Goal: Task Accomplishment & Management: Complete application form

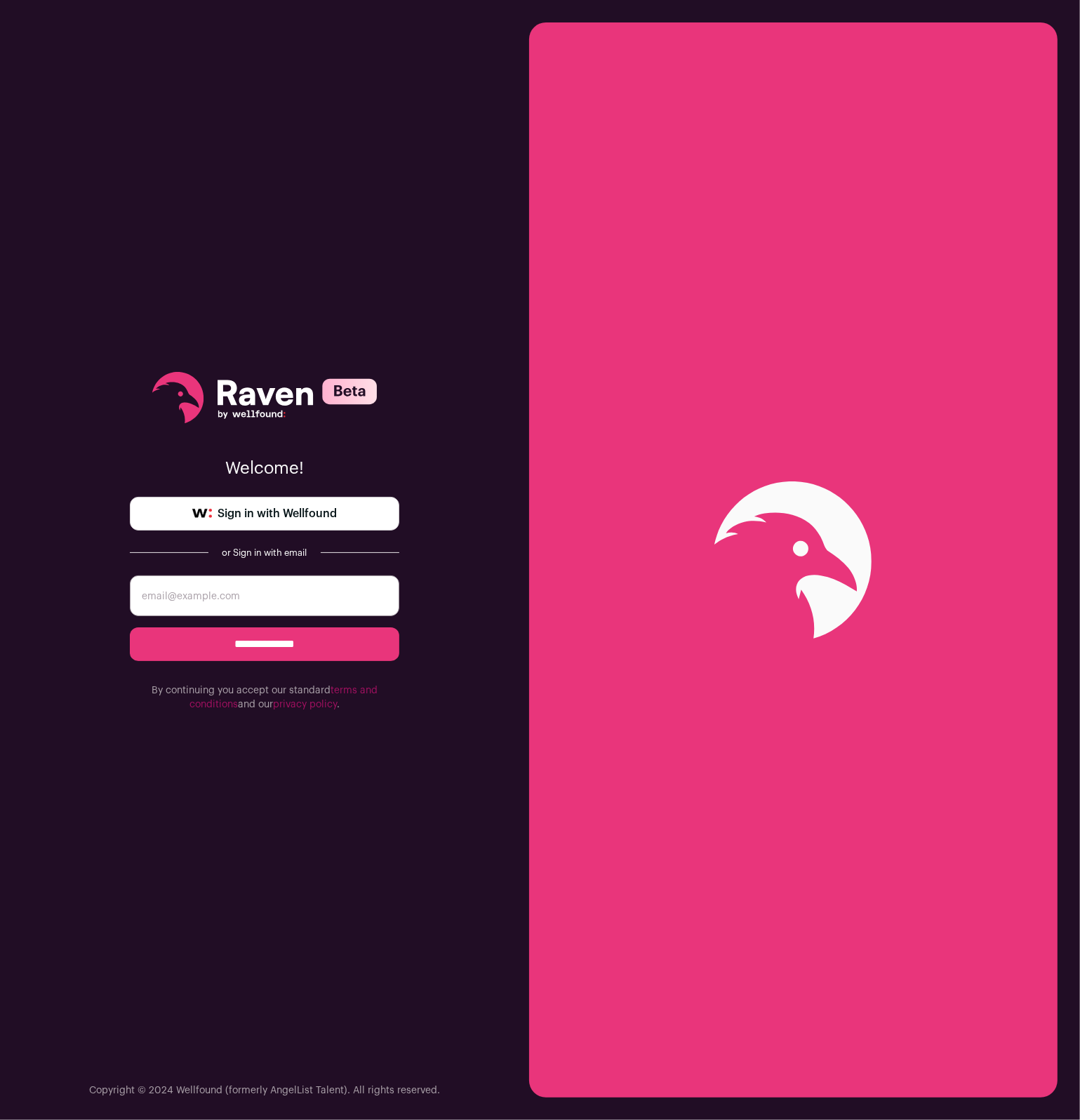
click at [309, 514] on span "Sign in with Wellfound" at bounding box center [277, 513] width 119 height 17
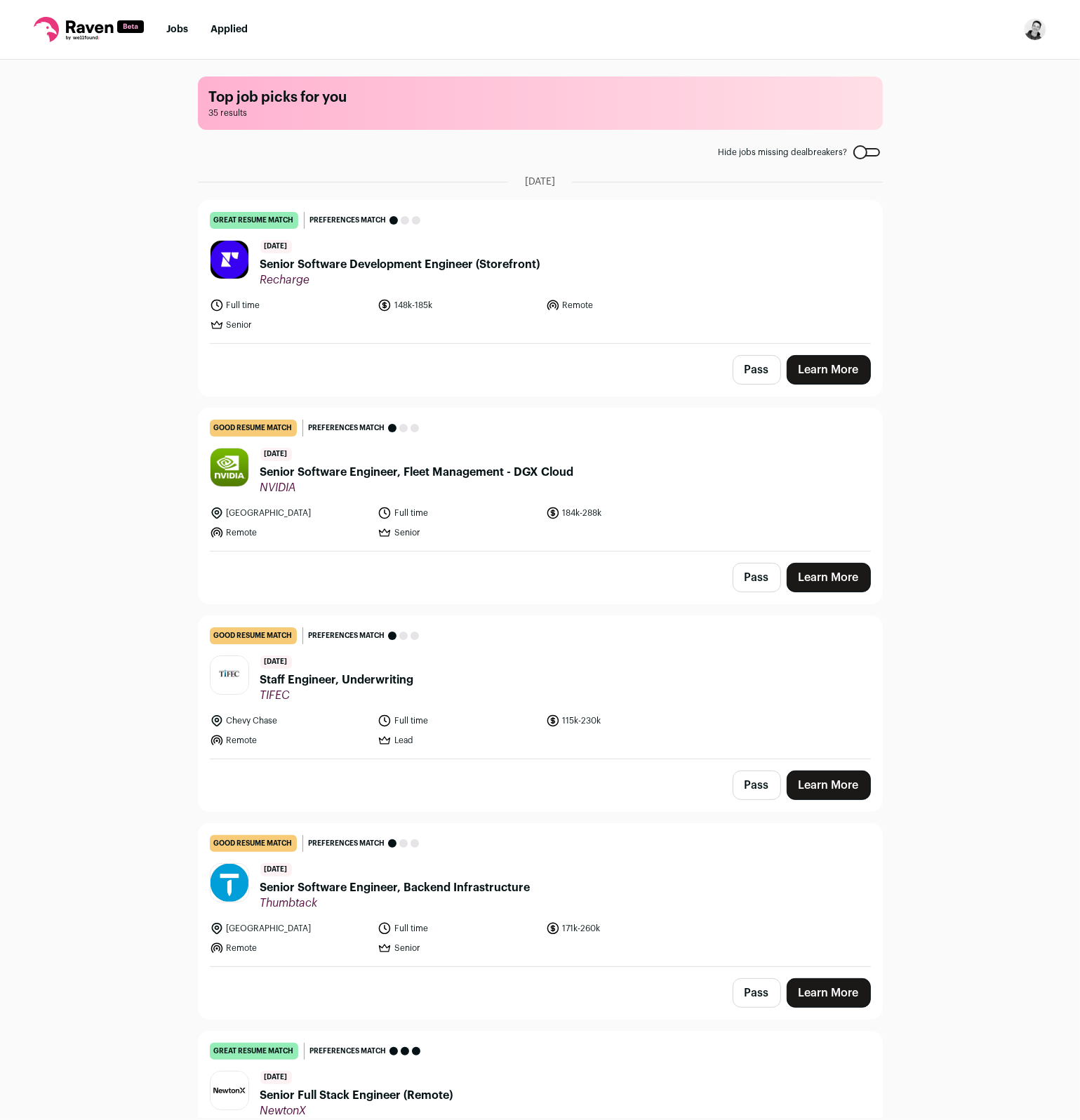
click at [151, 301] on div "Top job picks for you 35 results Hide jobs missing dealbreakers? [DATE] great r…" at bounding box center [540, 589] width 1080 height 1058
click at [456, 262] on span "Senior Software Development Engineer (Storefront)" at bounding box center [400, 264] width 280 height 17
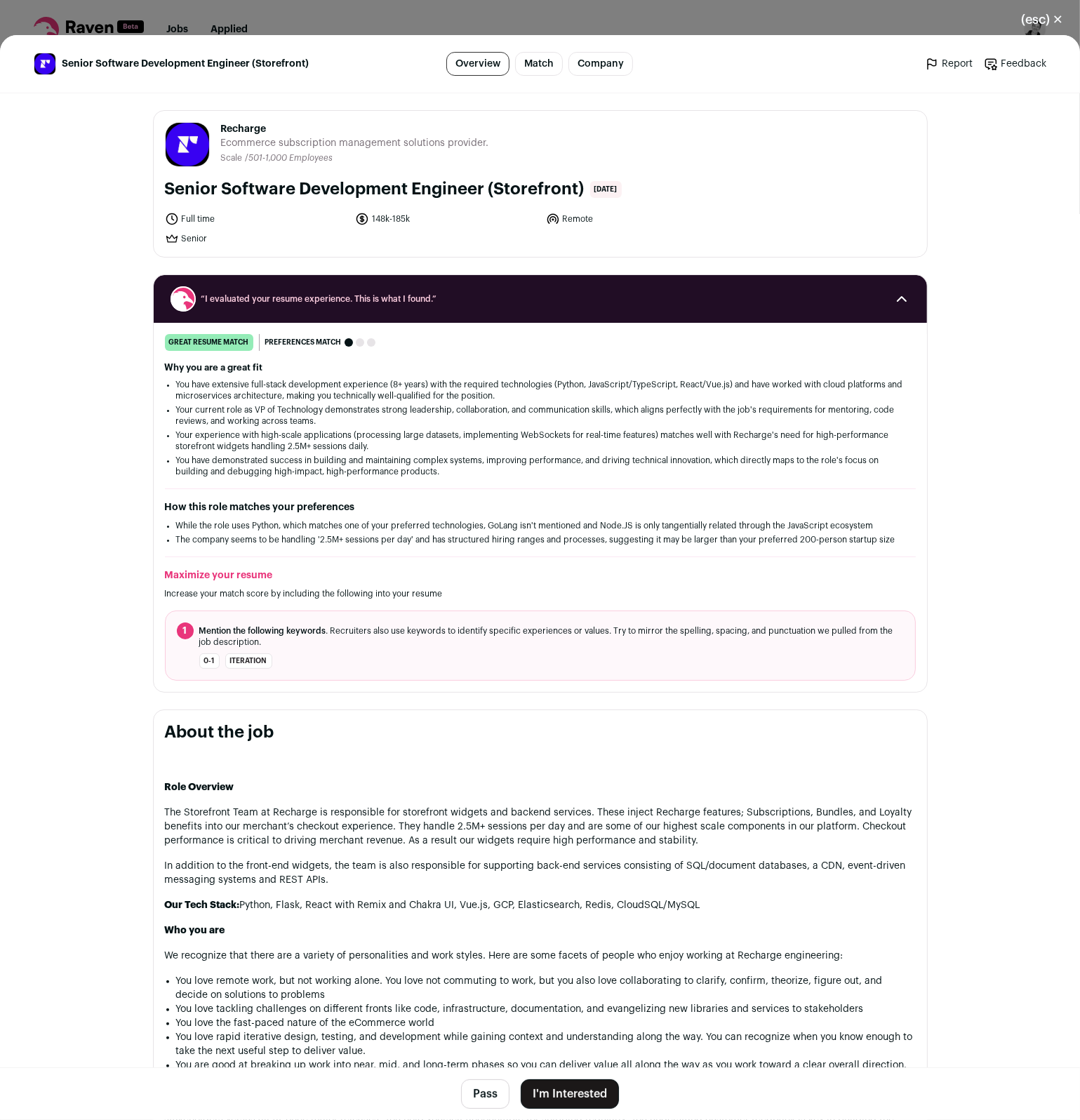
click at [379, 434] on li "Your experience with high-scale applications (processing large datasets, implem…" at bounding box center [540, 441] width 728 height 23
click at [549, 1087] on button "I'm Interested" at bounding box center [570, 1094] width 98 height 30
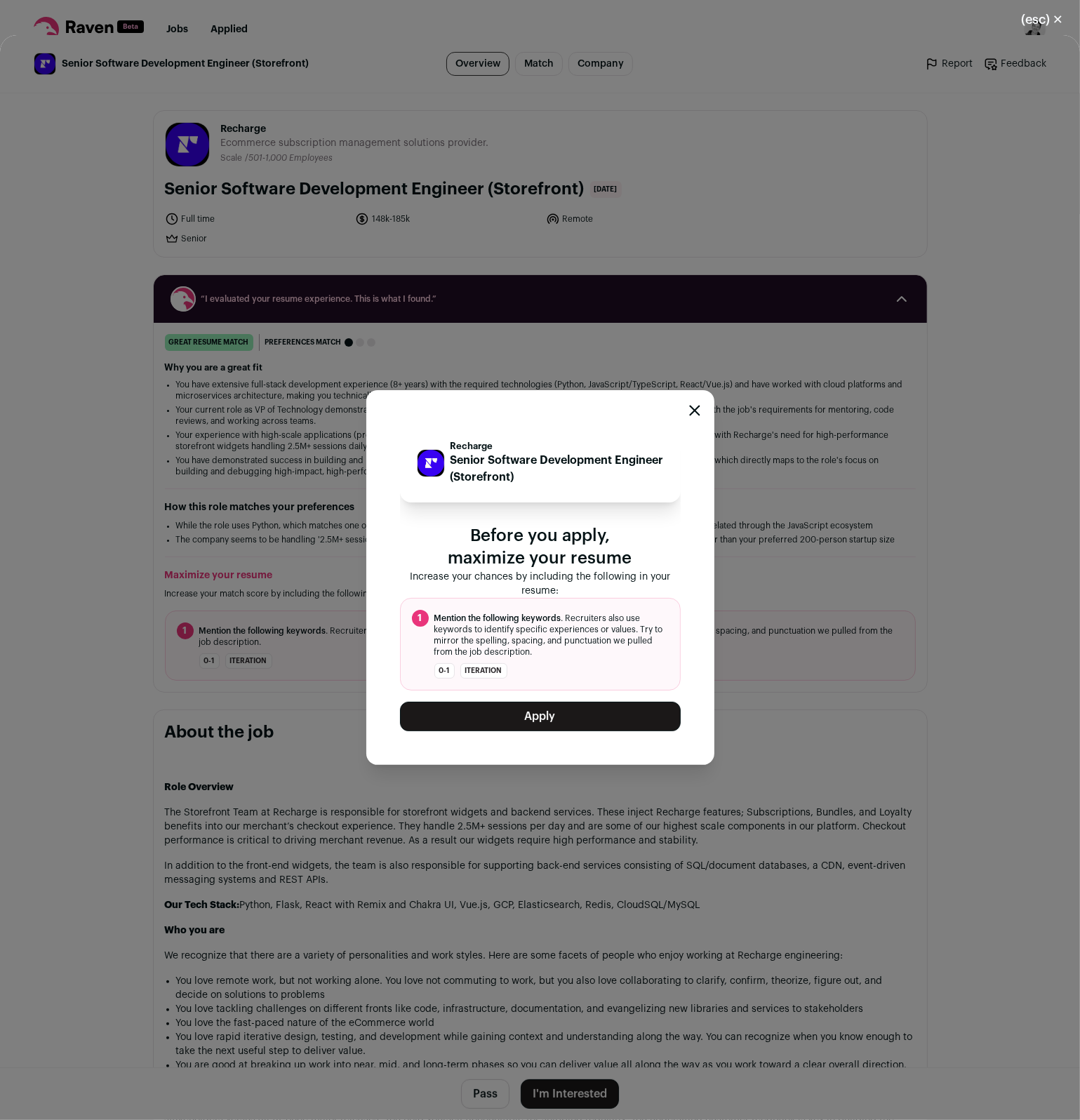
click at [558, 719] on button "Apply" at bounding box center [541, 716] width 281 height 30
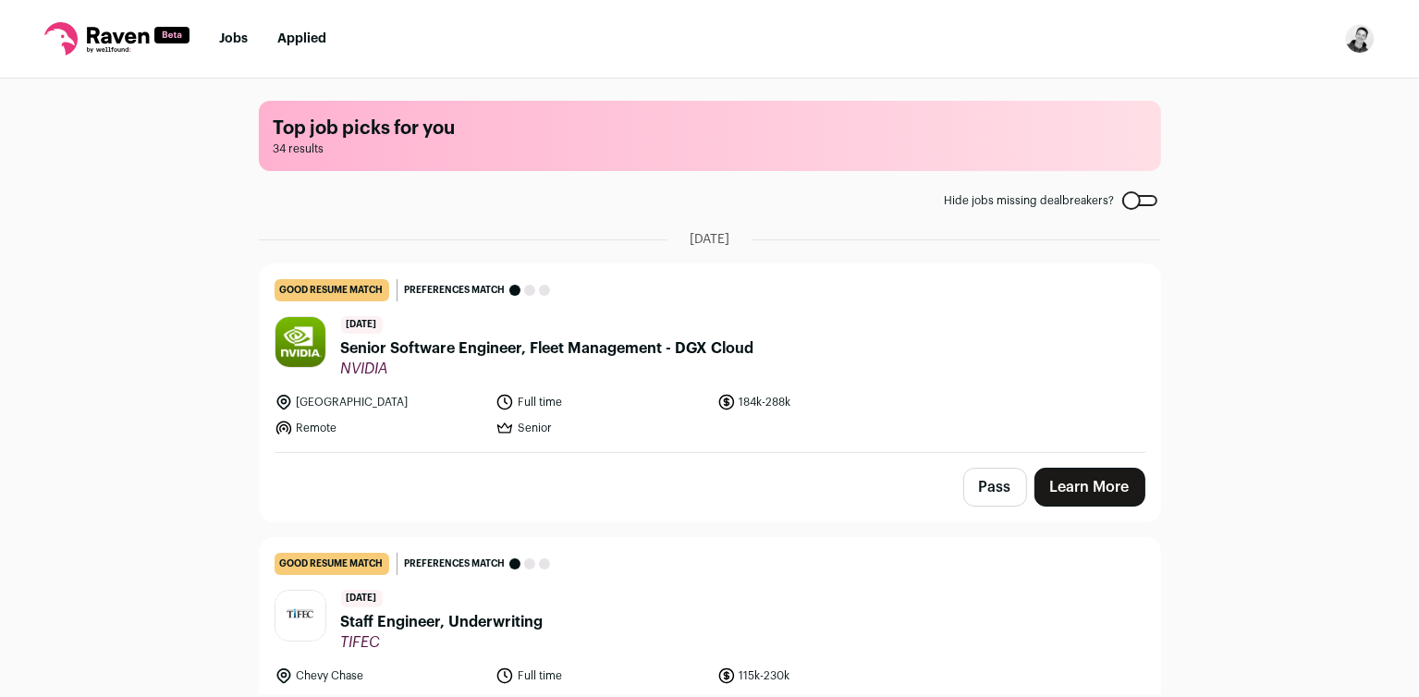
click at [220, 211] on div "Top job picks for you 34 results Hide jobs missing dealbreakers? [DATE] good re…" at bounding box center [709, 387] width 1419 height 616
click at [226, 43] on link "Jobs" at bounding box center [233, 38] width 29 height 13
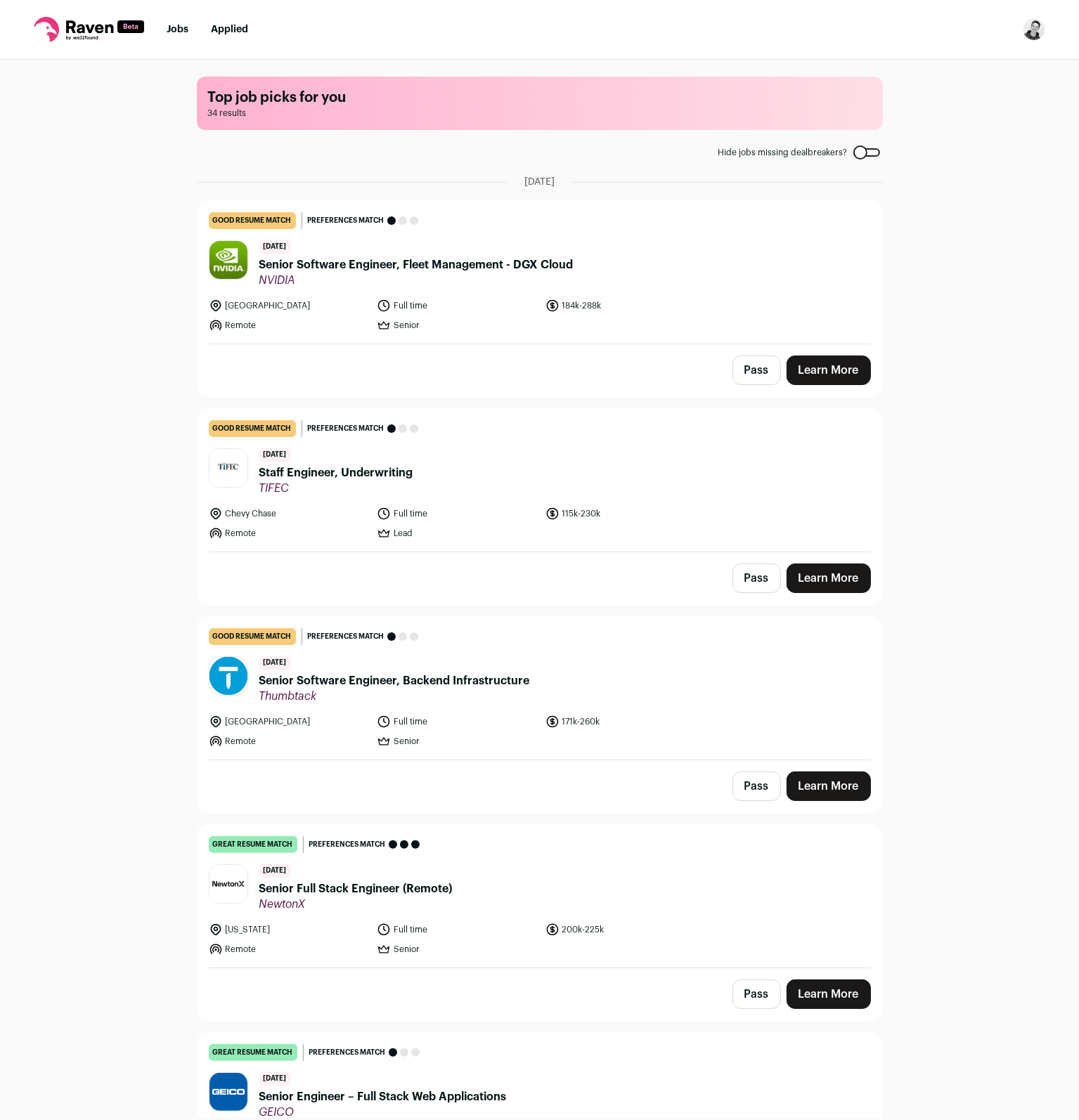
click at [99, 229] on div "Top job picks for you 34 results Hide jobs missing dealbreakers? [DATE] good re…" at bounding box center [539, 589] width 1079 height 1058
click at [236, 27] on link "Applied" at bounding box center [229, 29] width 37 height 10
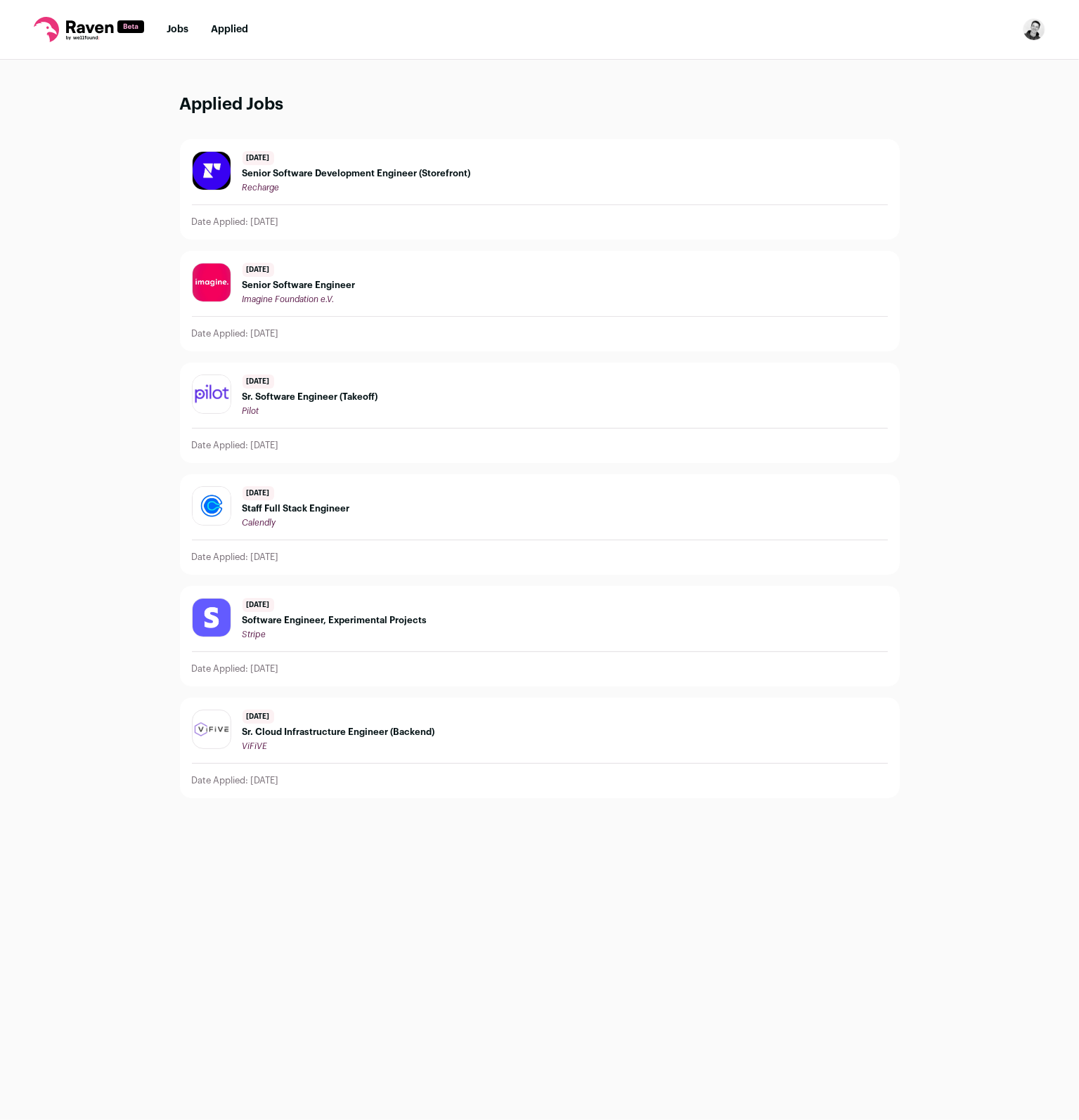
click at [175, 30] on link "Jobs" at bounding box center [177, 29] width 22 height 10
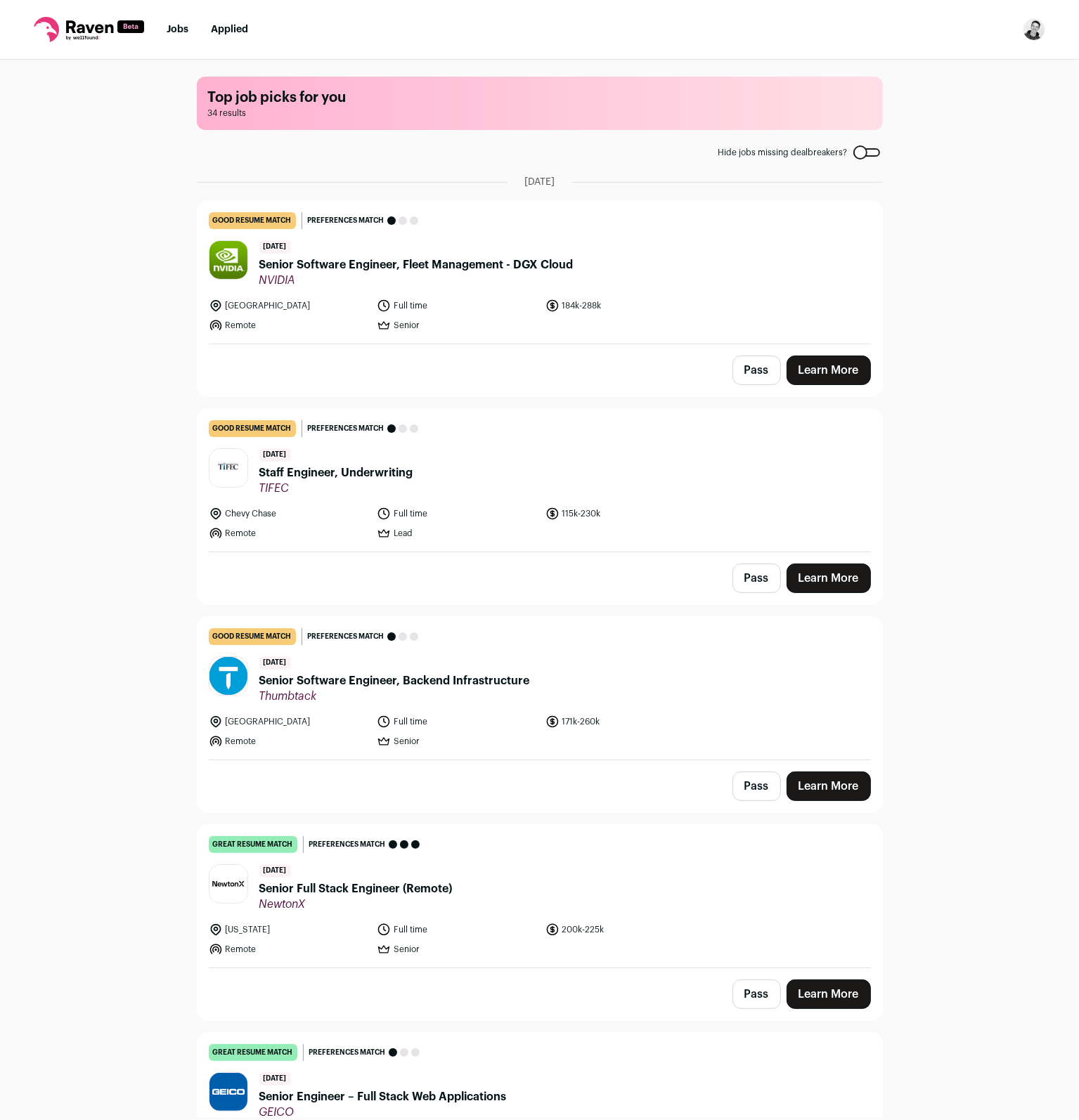
click at [233, 30] on link "Applied" at bounding box center [229, 29] width 37 height 10
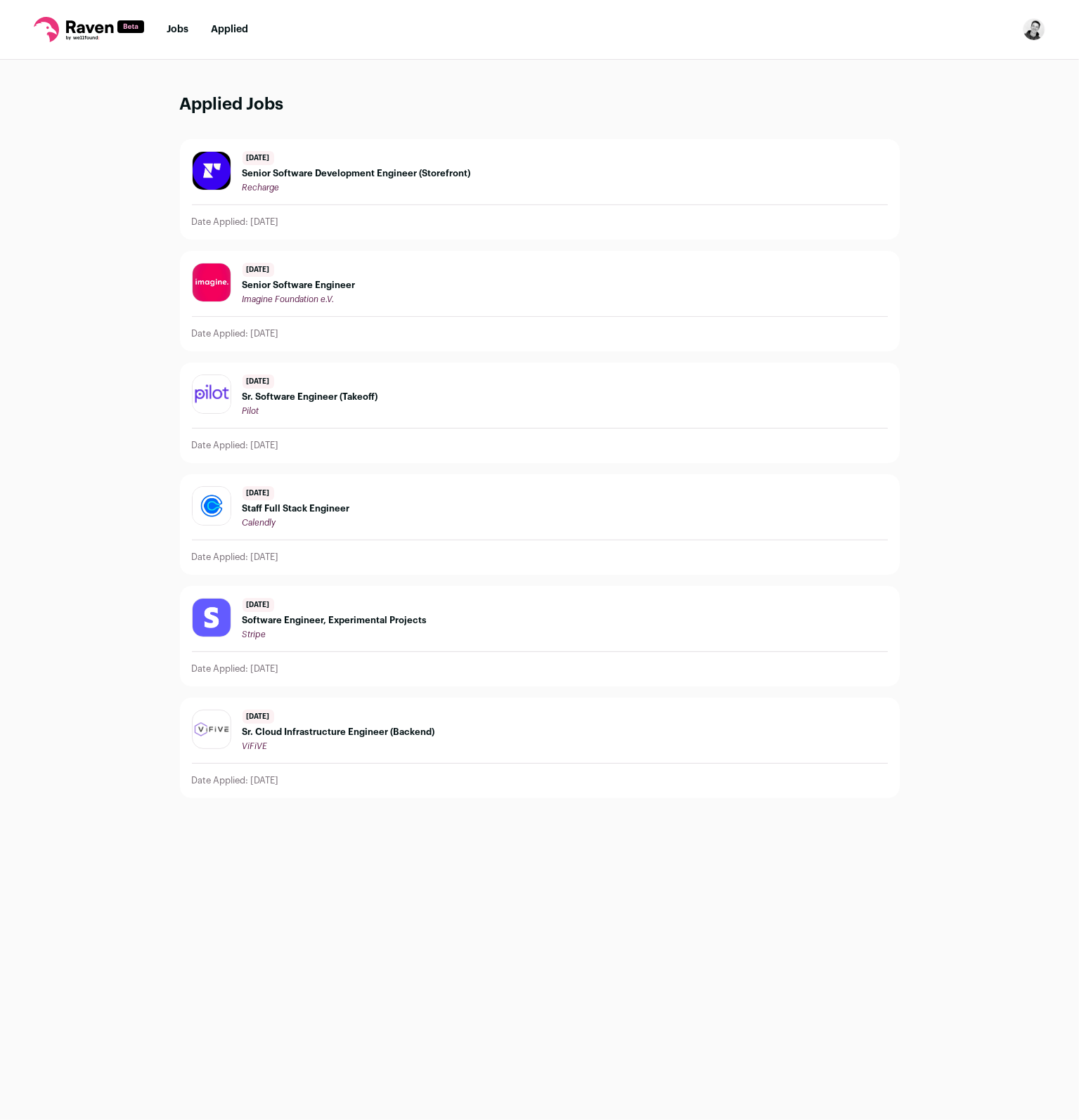
click at [220, 274] on img at bounding box center [211, 283] width 38 height 38
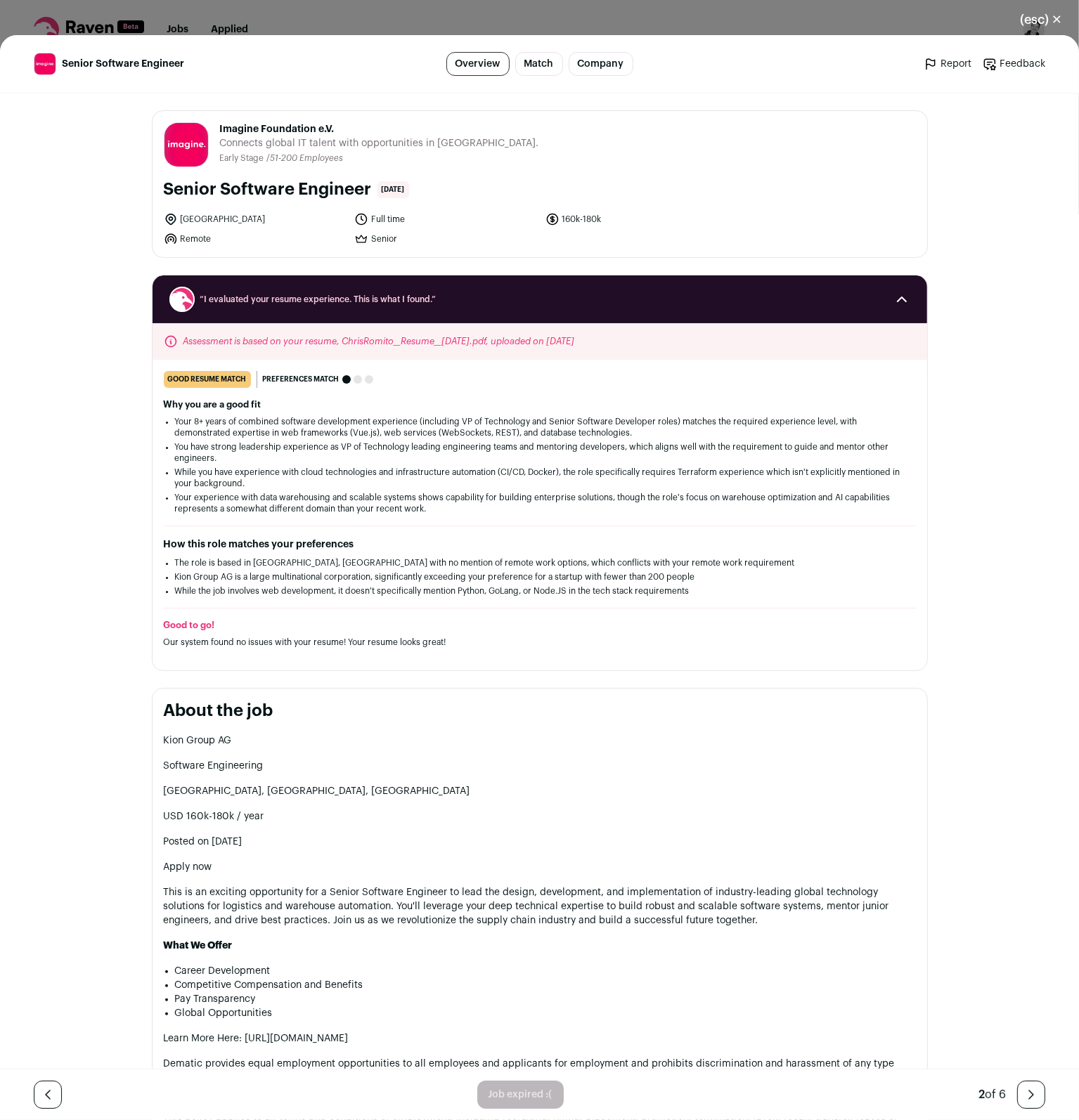
click at [1049, 21] on button "(esc) ✕" at bounding box center [1041, 20] width 76 height 31
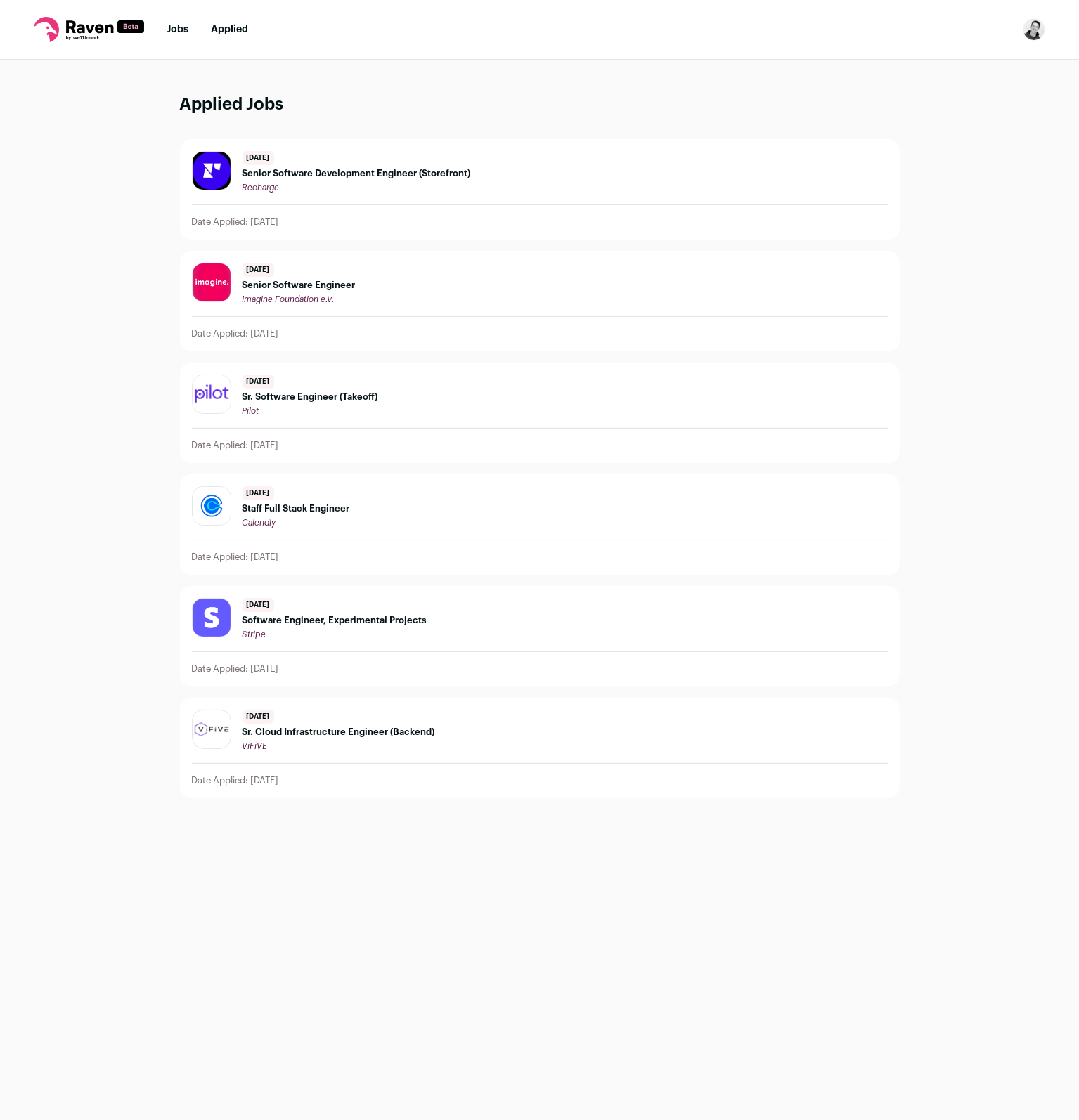
click at [452, 376] on div "[DATE] Sr. Software Engineer (Takeoff) Pilot" at bounding box center [539, 395] width 696 height 42
click at [598, 175] on div "[DATE] Senior Software Development Engineer (Storefront) Recharge" at bounding box center [539, 172] width 696 height 42
click at [176, 30] on link "Jobs" at bounding box center [177, 29] width 22 height 10
